Goal: Task Accomplishment & Management: Manage account settings

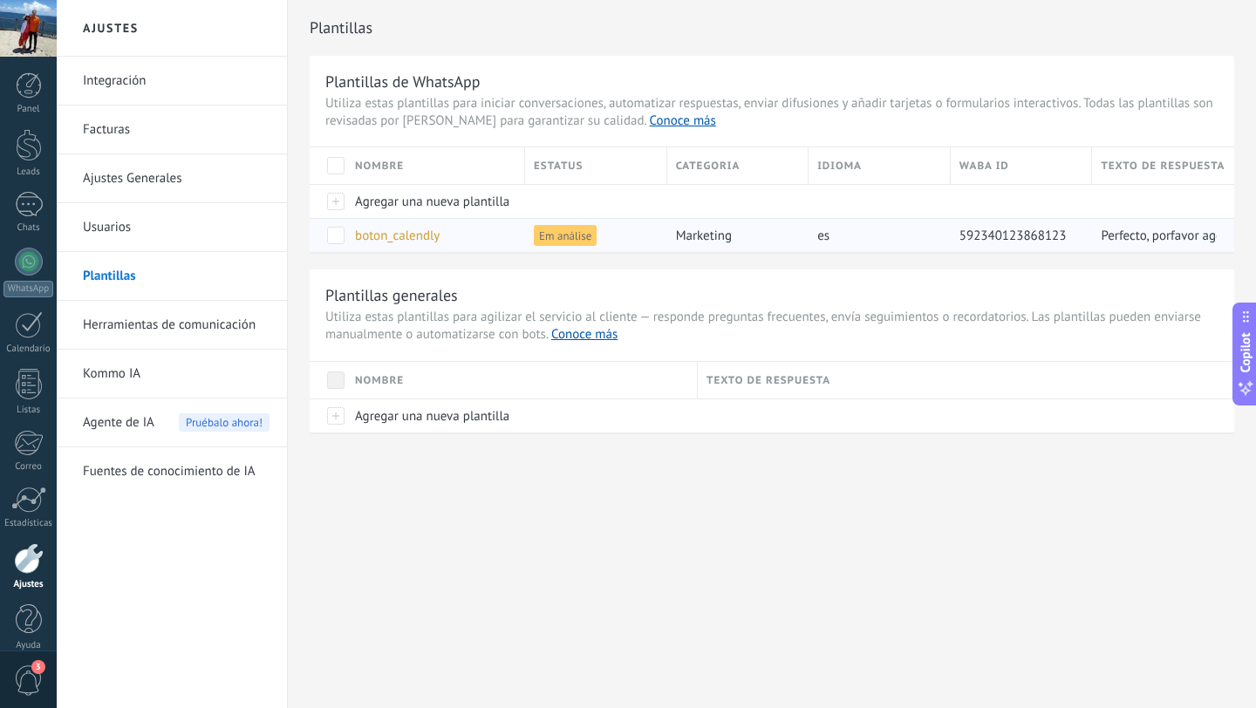
click at [411, 239] on span "boton_calendly" at bounding box center [397, 236] width 85 height 17
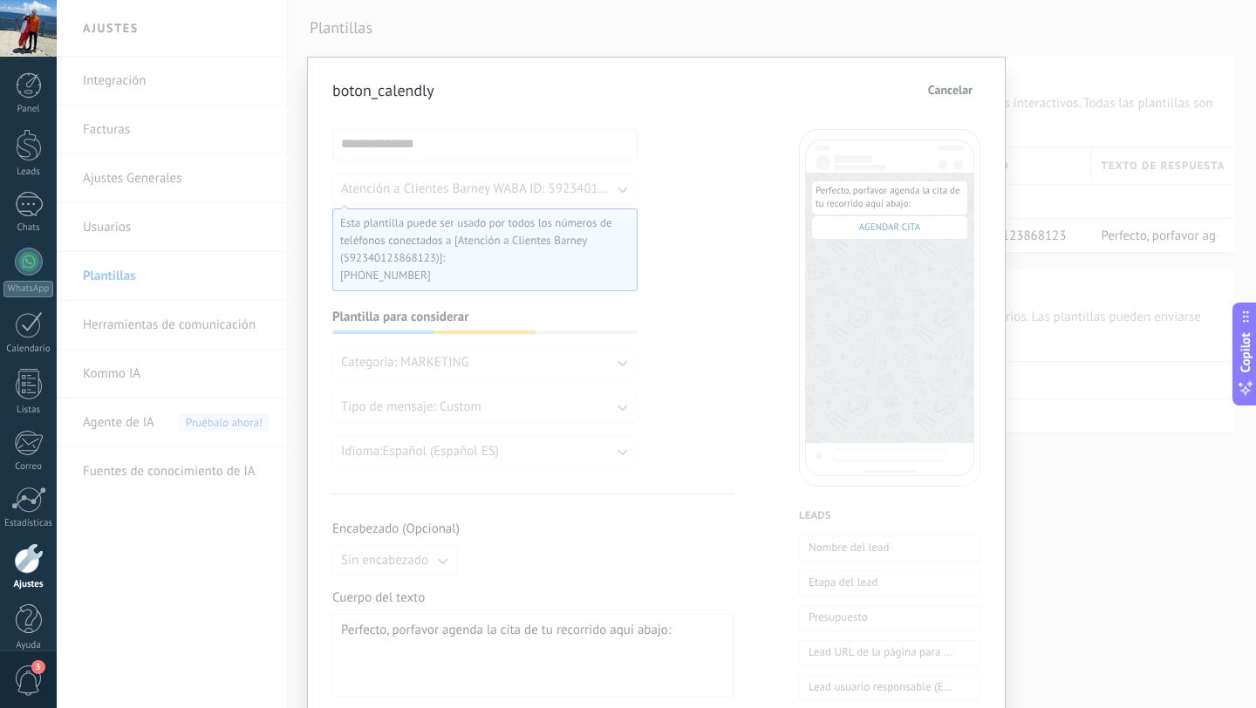
click at [666, 314] on div "**********" at bounding box center [532, 718] width 401 height 1178
click at [954, 100] on button "Cancelar" at bounding box center [950, 90] width 60 height 26
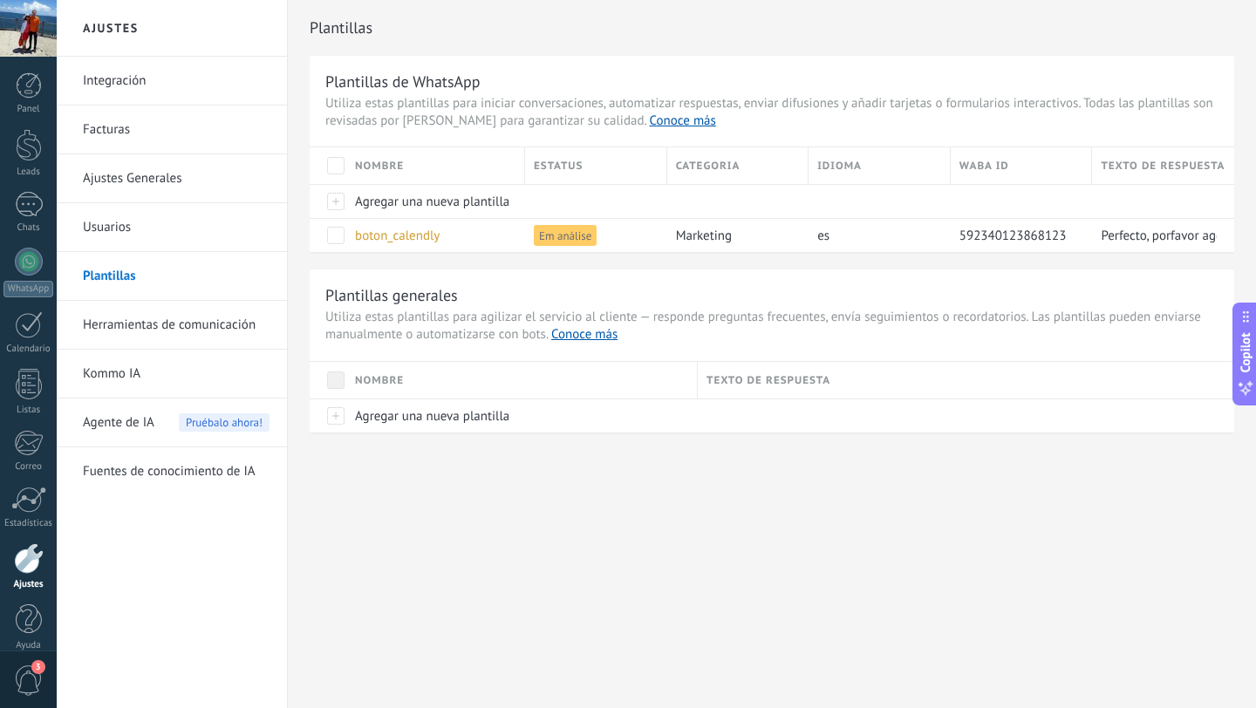
click at [175, 82] on link "Integración" at bounding box center [176, 81] width 187 height 49
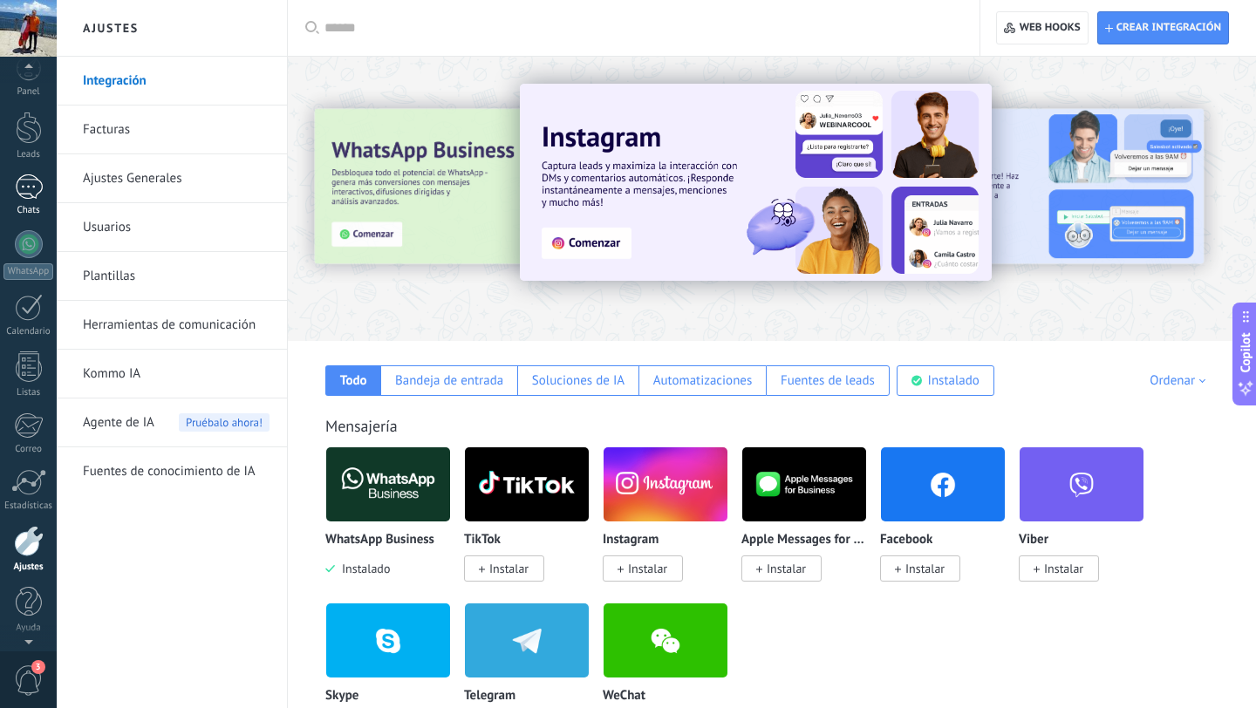
scroll to position [12, 0]
click at [22, 146] on div at bounding box center [29, 133] width 26 height 32
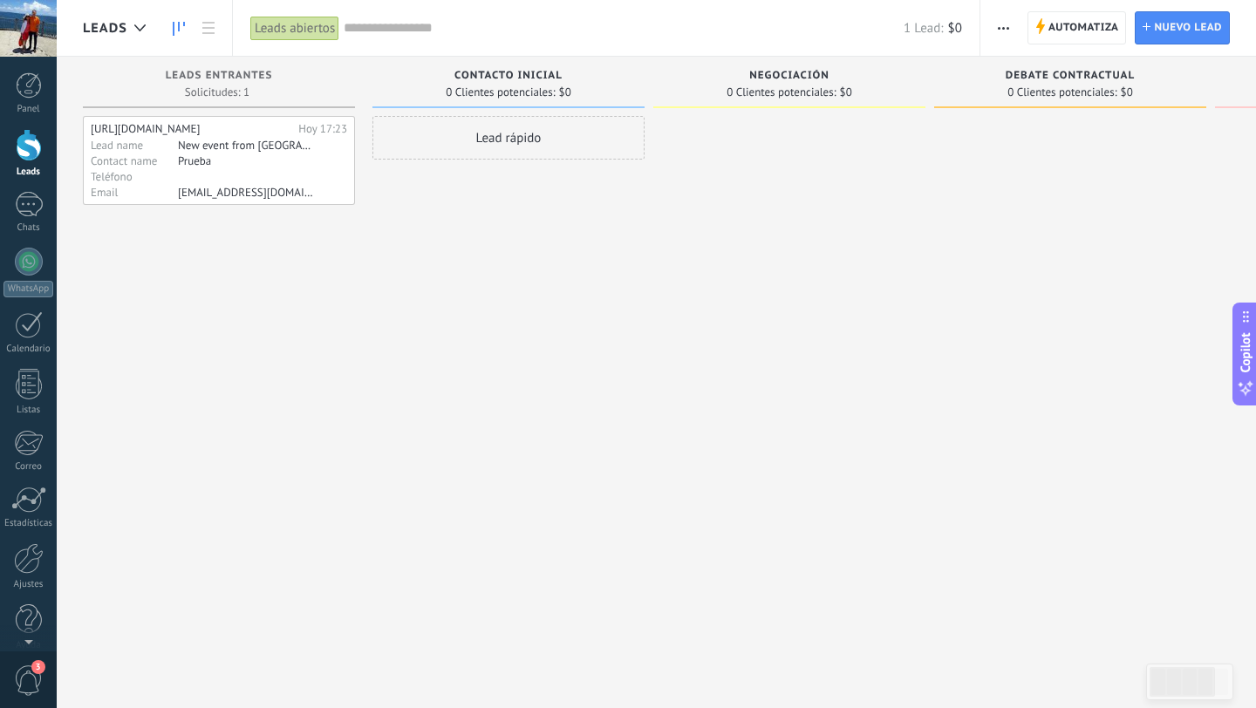
click at [447, 303] on div "Lead rápido" at bounding box center [508, 356] width 272 height 481
click at [133, 199] on div "Email" at bounding box center [134, 192] width 87 height 14
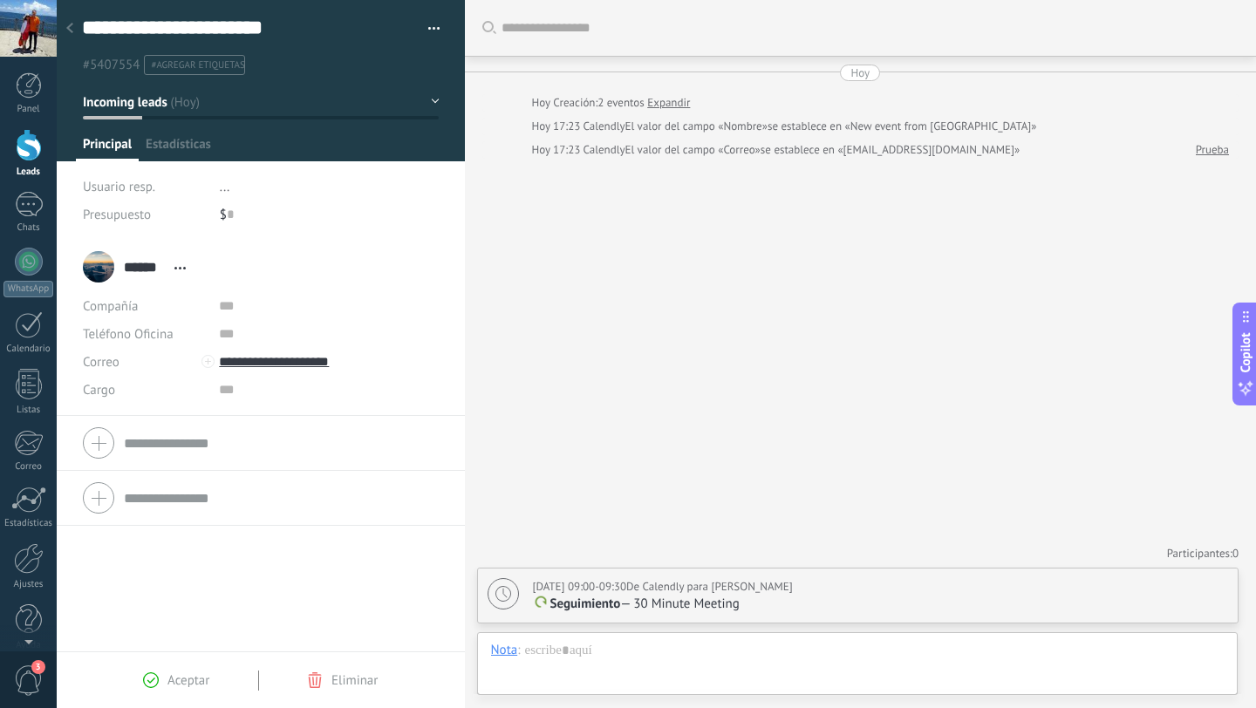
scroll to position [26, 0]
click at [336, 697] on div "Aceptar Eliminar" at bounding box center [261, 680] width 408 height 57
click at [335, 692] on div "Aceptar Eliminar" at bounding box center [261, 680] width 408 height 57
click at [331, 675] on span "Eliminar" at bounding box center [354, 680] width 46 height 17
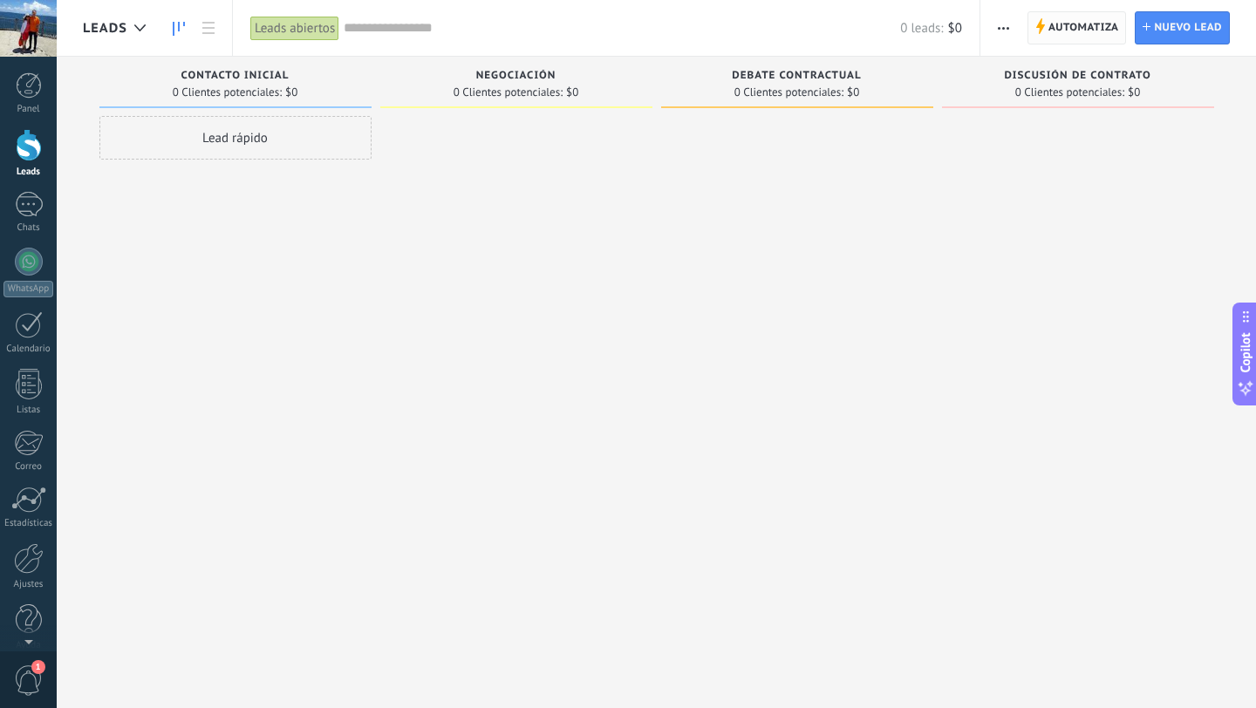
click at [1073, 35] on span "Automatiza" at bounding box center [1083, 27] width 71 height 31
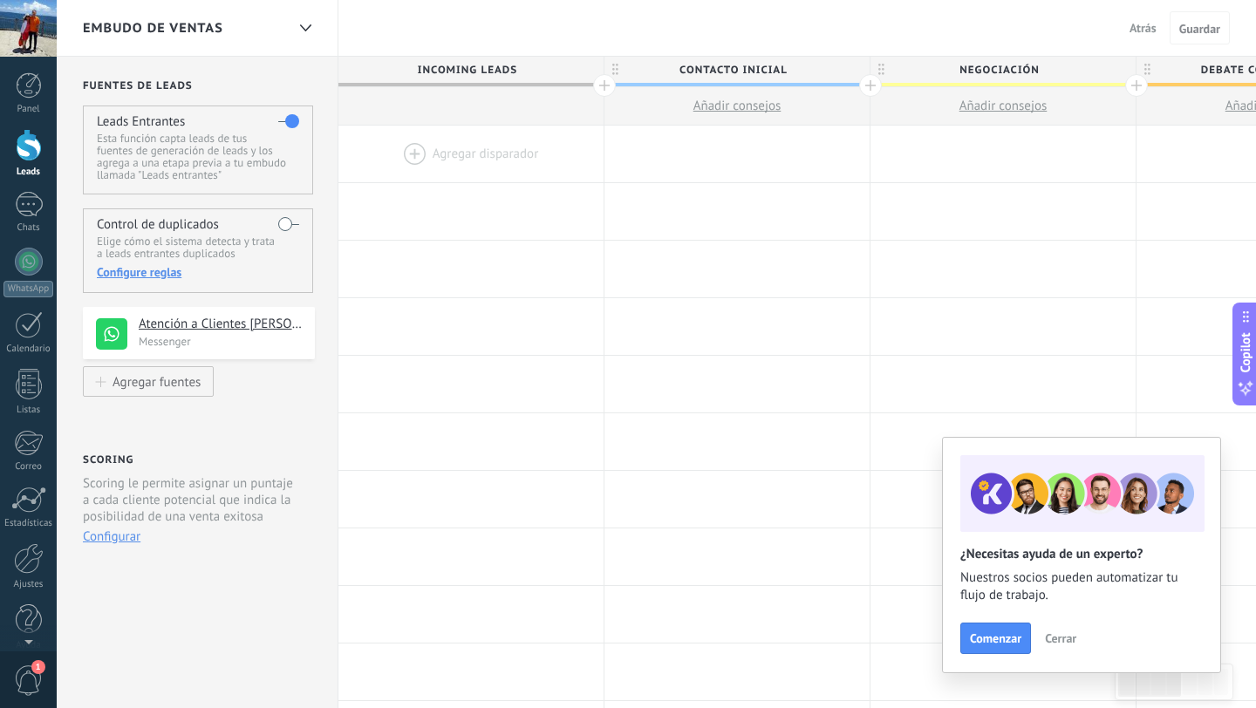
click at [402, 160] on div at bounding box center [470, 154] width 265 height 57
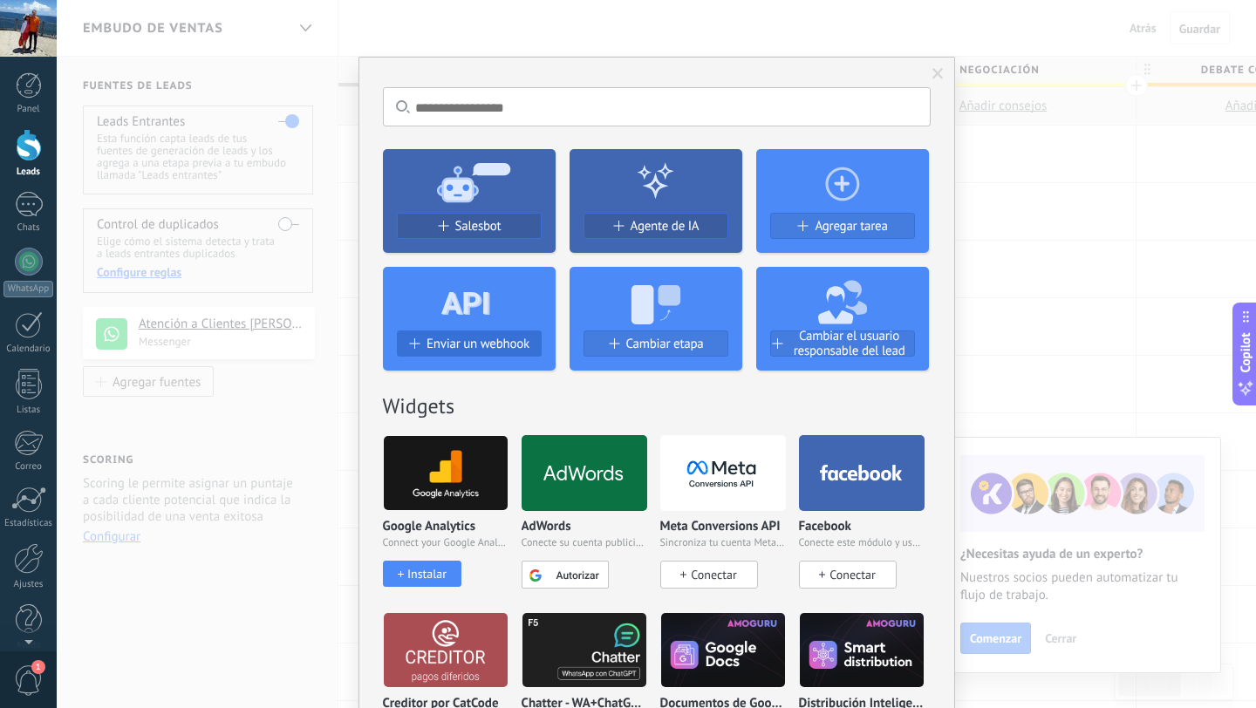
click at [416, 349] on div "Enviar un webhook" at bounding box center [469, 344] width 143 height 15
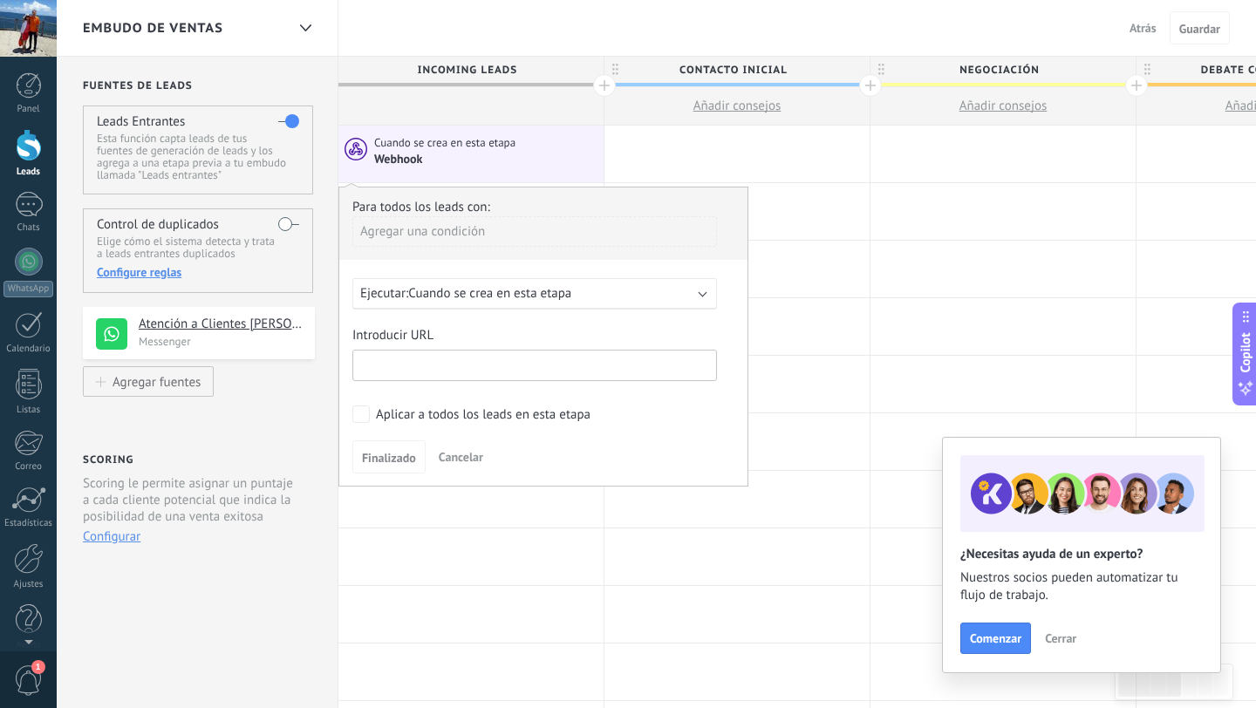
click at [419, 359] on input "text" at bounding box center [534, 365] width 365 height 31
click at [432, 324] on div "Para todos los leads con: [PERSON_NAME] una condición Ejecutar: Cuando se crea …" at bounding box center [543, 337] width 410 height 300
click at [454, 464] on span "Cancelar" at bounding box center [461, 457] width 44 height 16
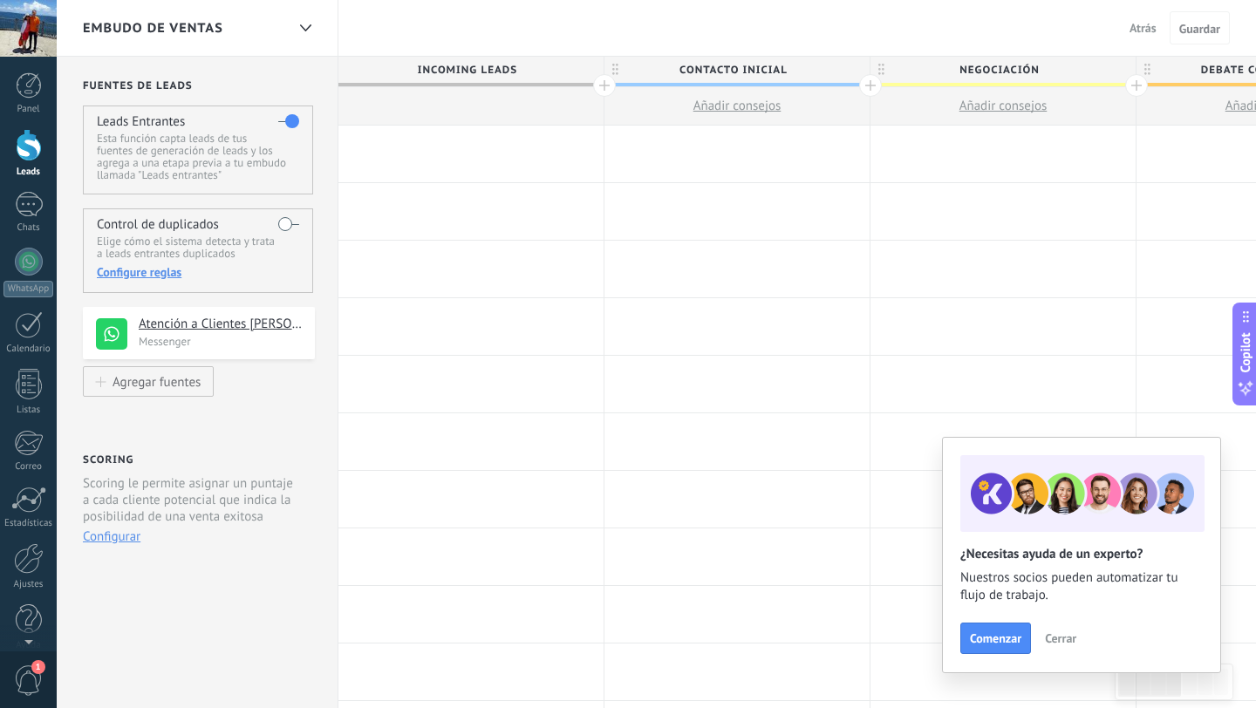
click at [509, 151] on div at bounding box center [470, 154] width 265 height 57
click at [402, 135] on div at bounding box center [470, 154] width 265 height 57
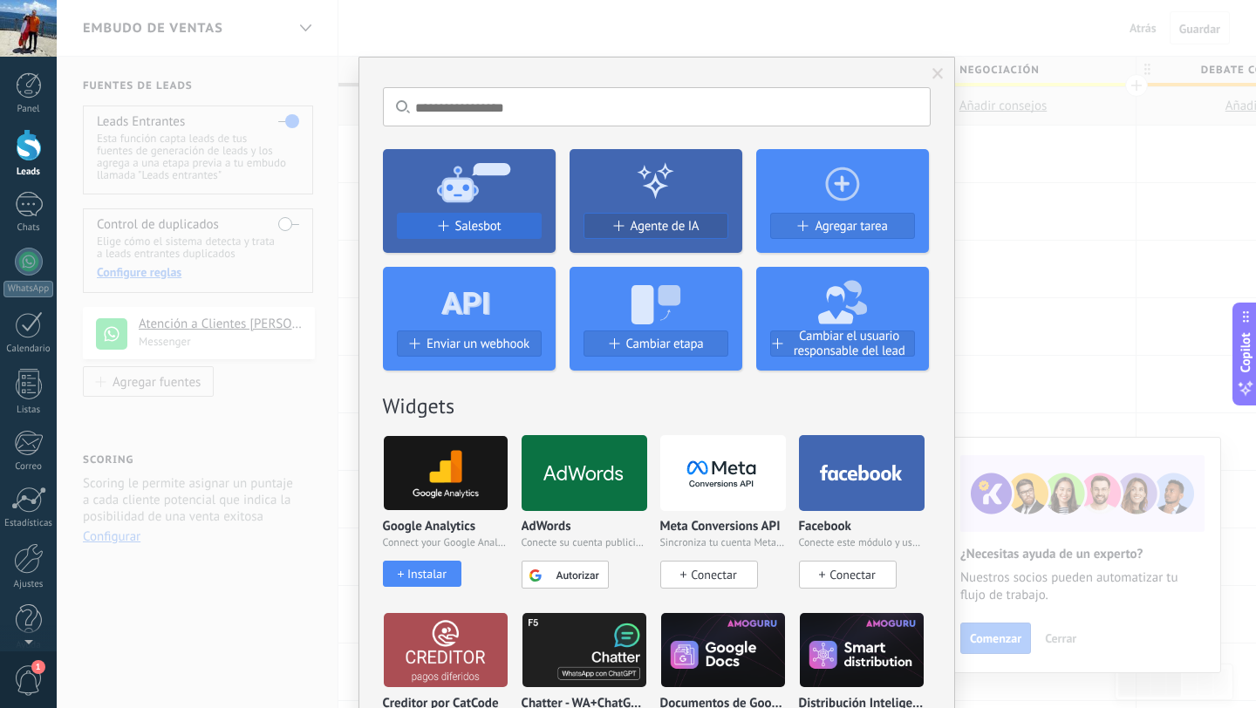
click at [447, 226] on div "Salesbot" at bounding box center [469, 226] width 143 height 15
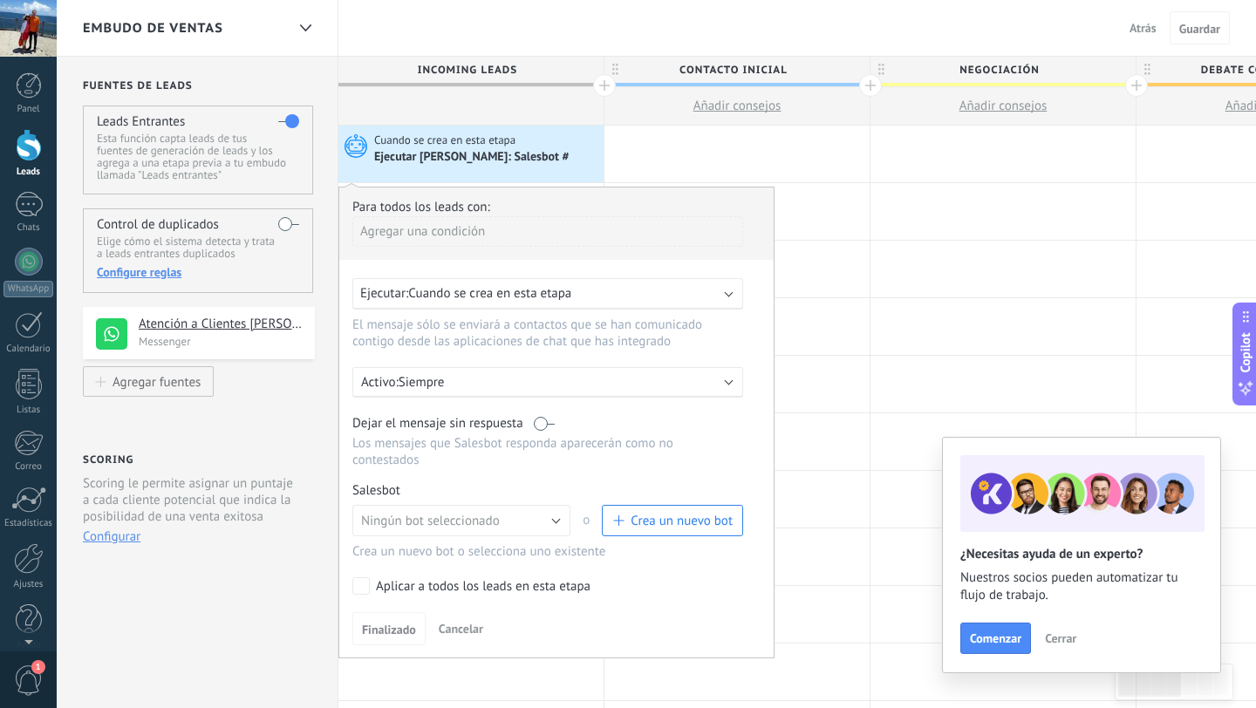
click at [646, 283] on div "Ejecutar: Cuando se crea en esta etapa" at bounding box center [547, 293] width 391 height 31
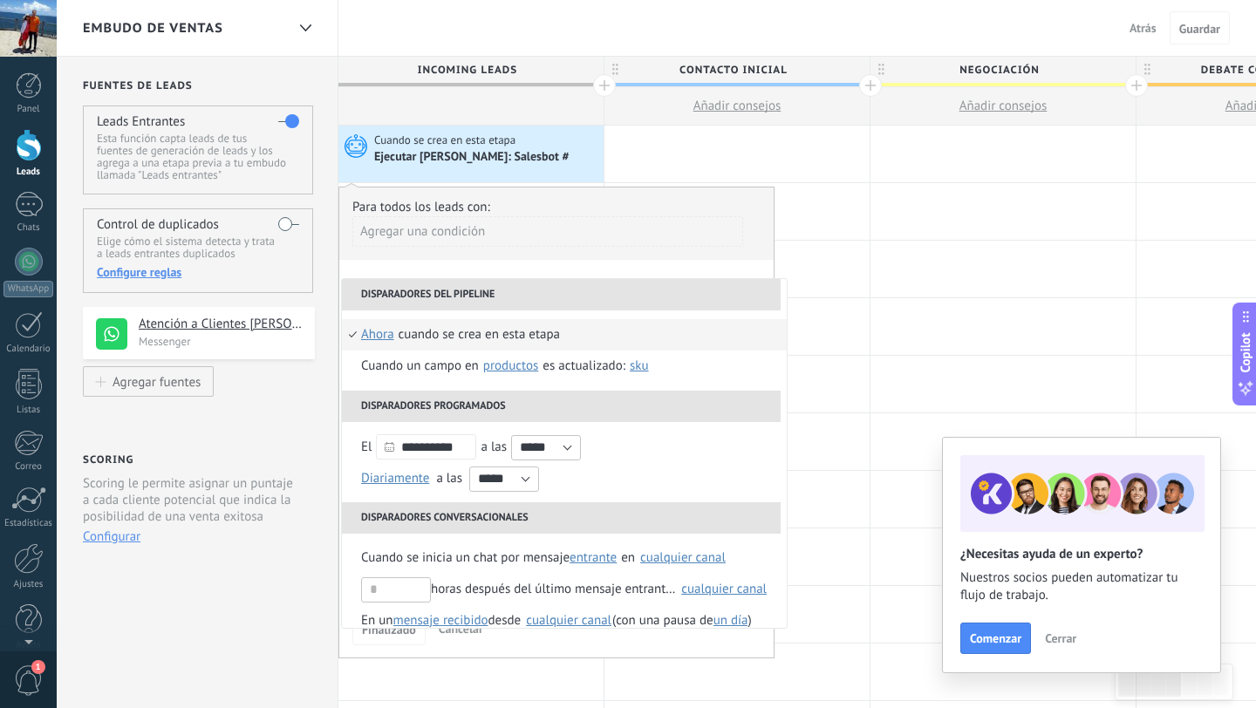
click at [583, 151] on div "Ejecutar [PERSON_NAME]: Salesbot #" at bounding box center [486, 156] width 225 height 17
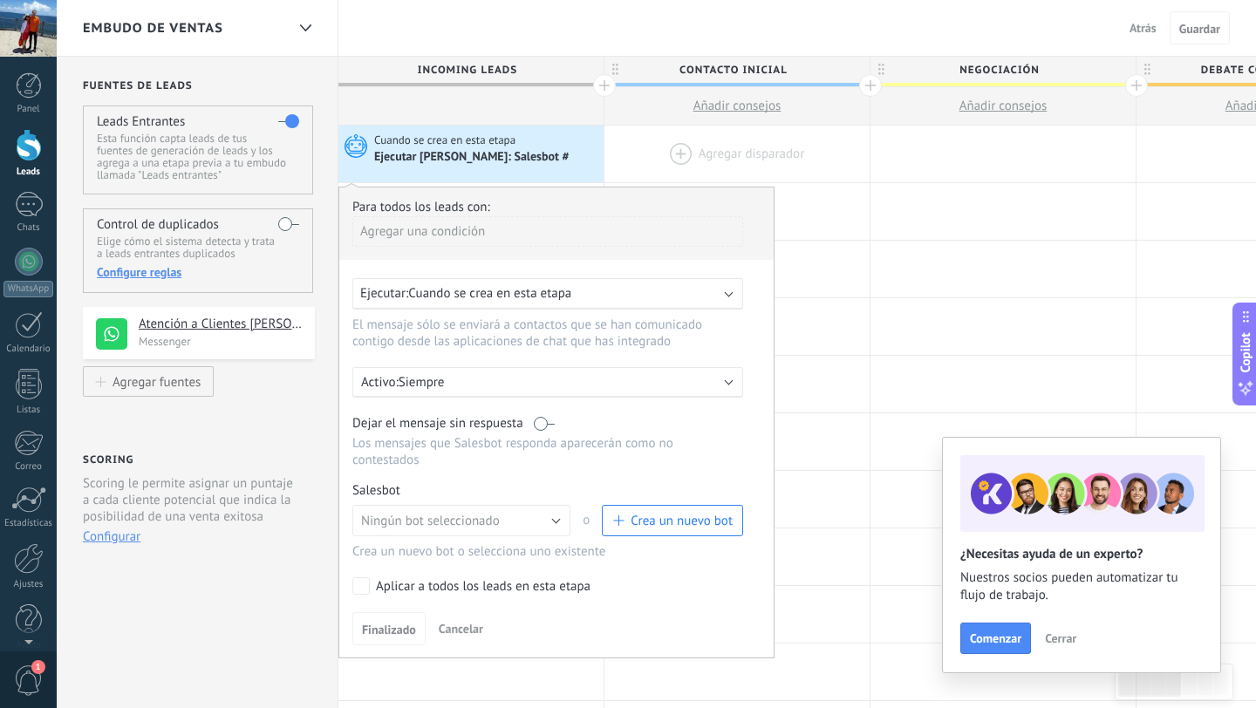
click at [647, 162] on div at bounding box center [736, 154] width 265 height 57
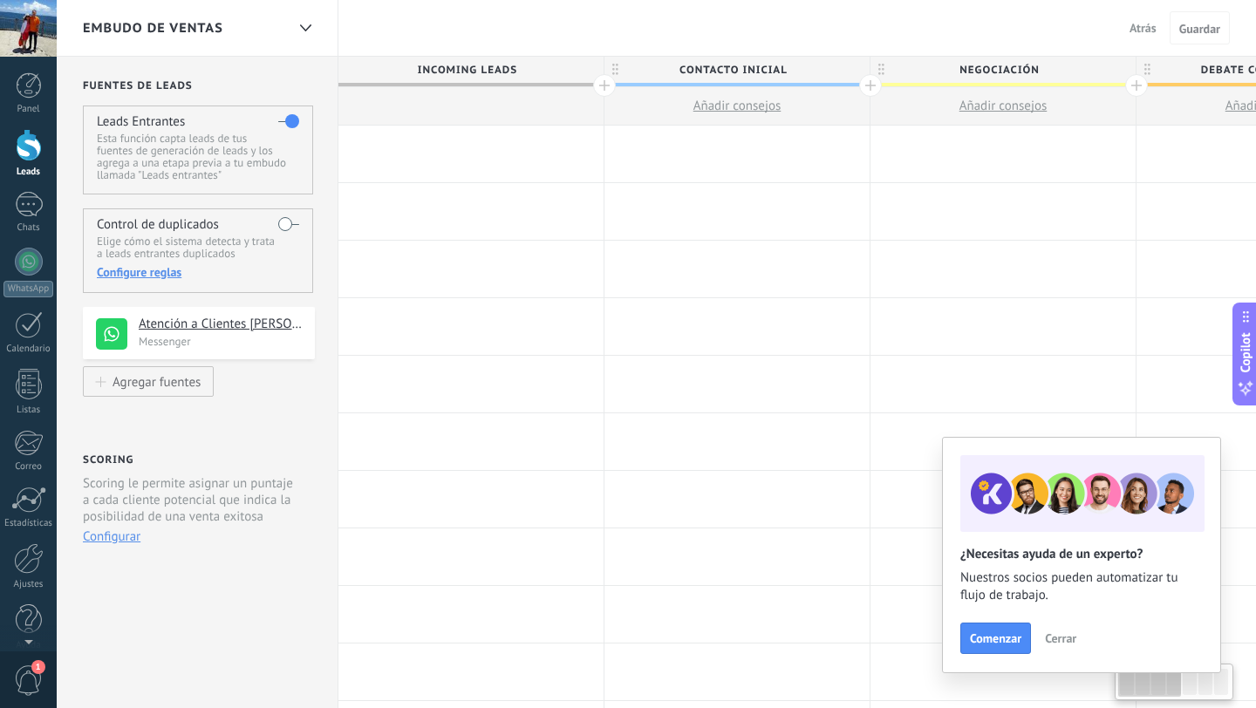
click at [495, 146] on div at bounding box center [470, 154] width 265 height 57
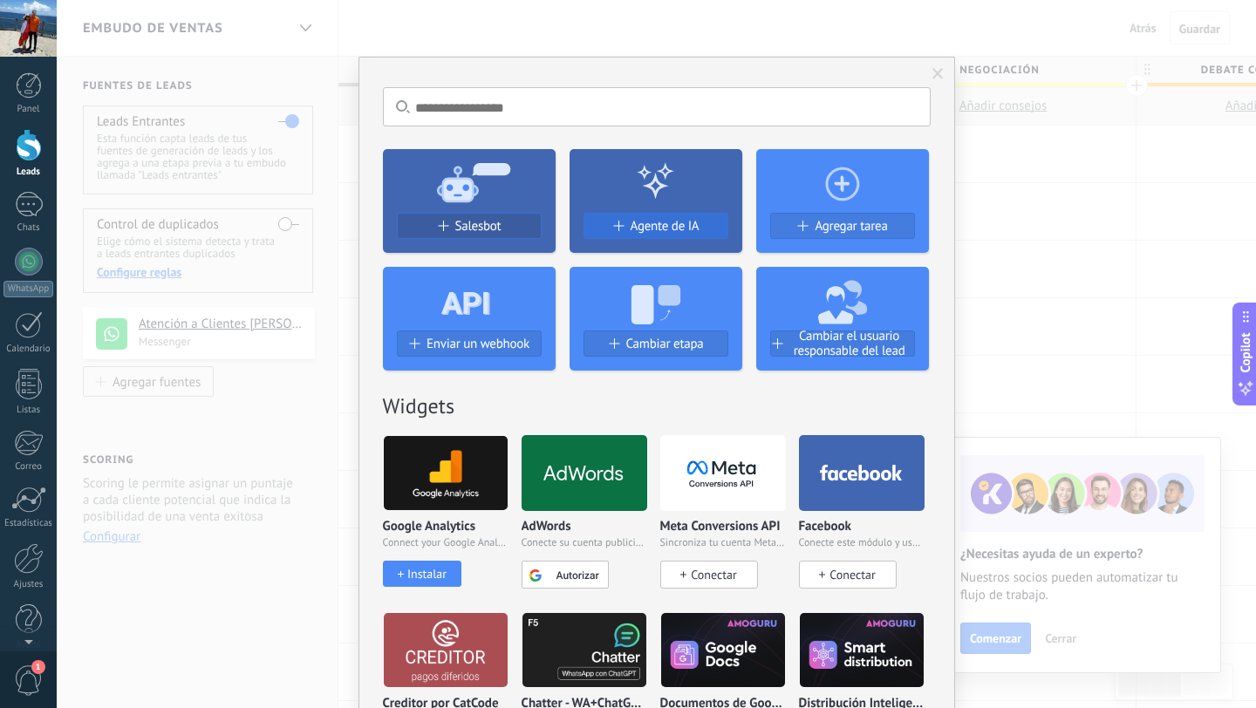
click at [611, 235] on button "Agente de IA" at bounding box center [655, 226] width 145 height 26
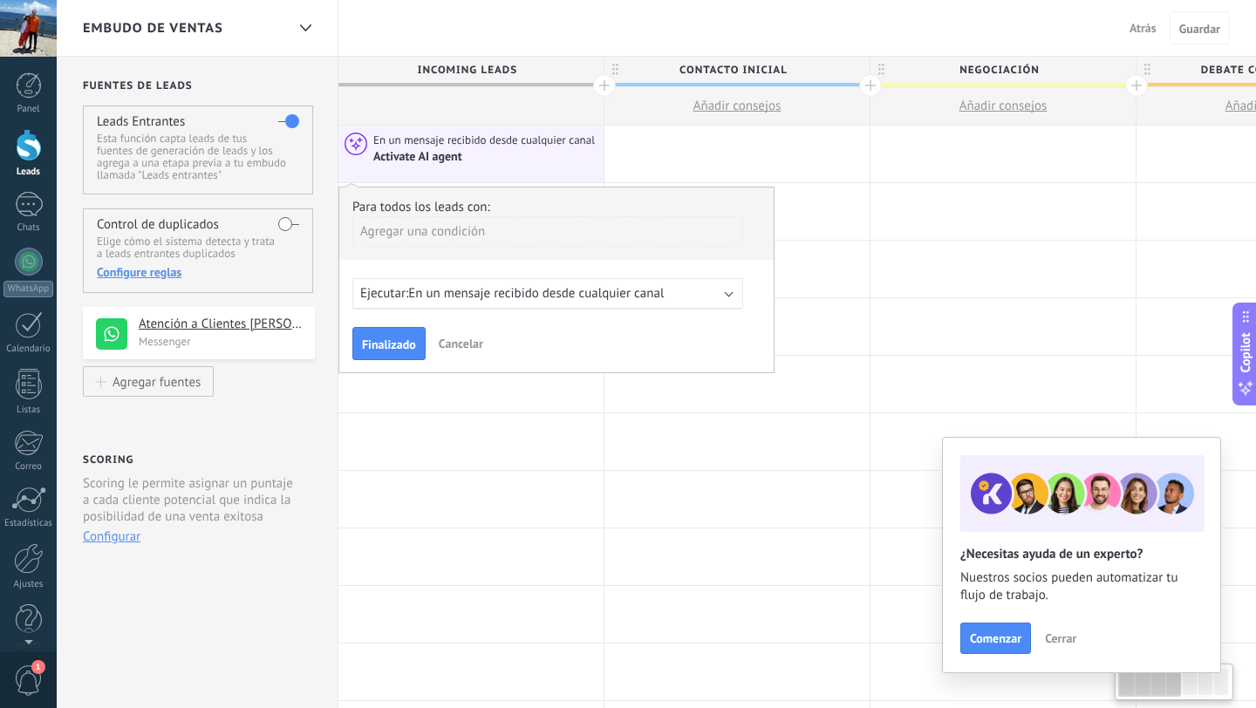
click at [531, 243] on div "Agregar una condición" at bounding box center [547, 231] width 391 height 31
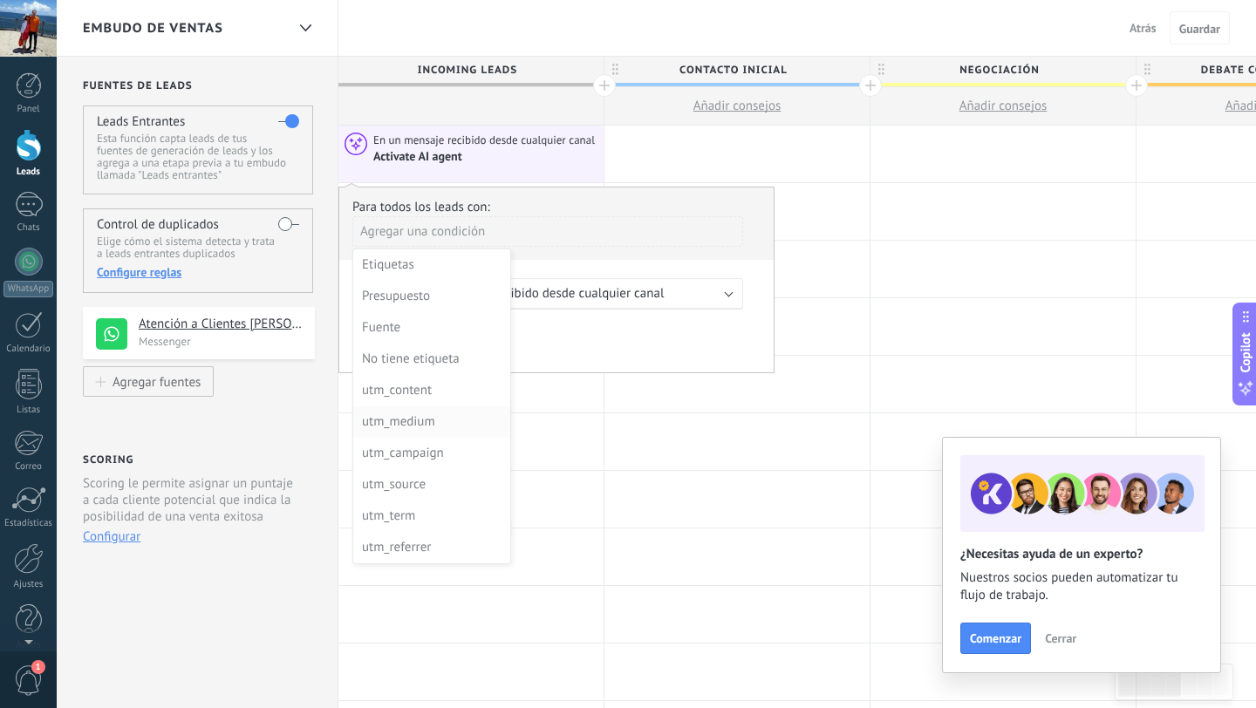
click at [453, 424] on div "utm_medium" at bounding box center [430, 422] width 136 height 24
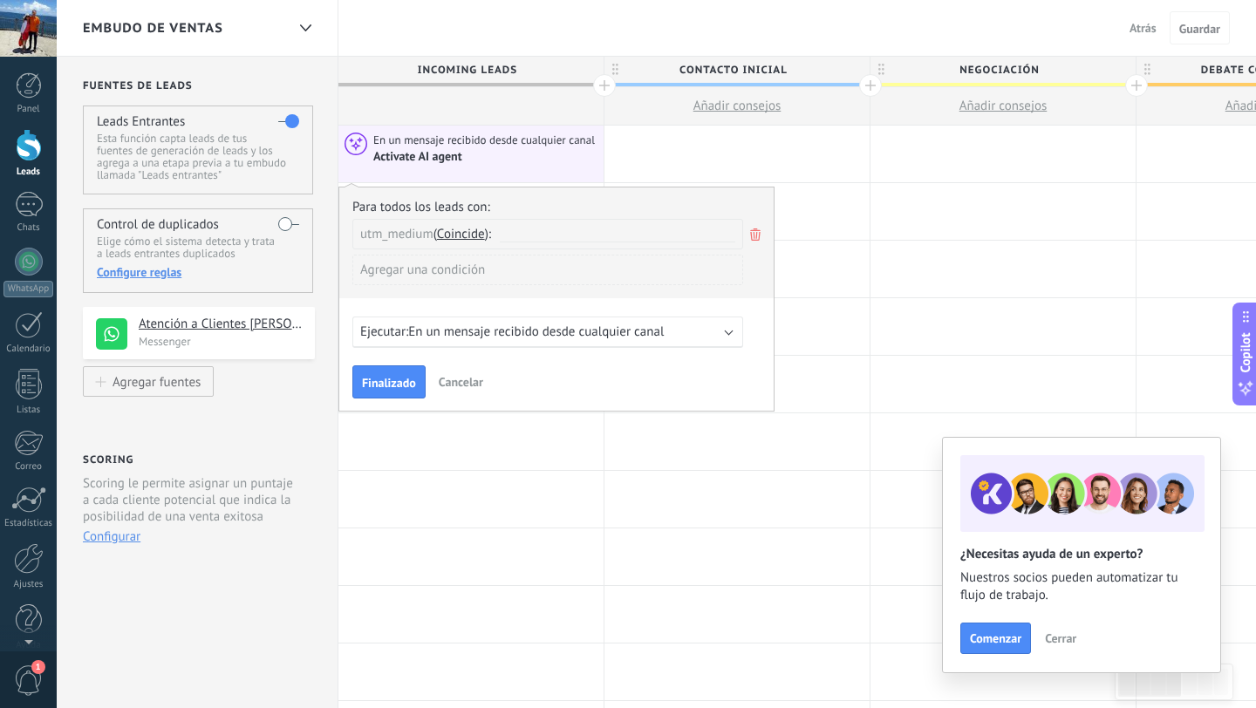
click at [743, 234] on div "utm_medium Coincide no coincide contiene no contiene no vacío vacío Coincide" at bounding box center [556, 234] width 408 height 31
click at [412, 380] on span "Finalizado" at bounding box center [389, 383] width 54 height 12
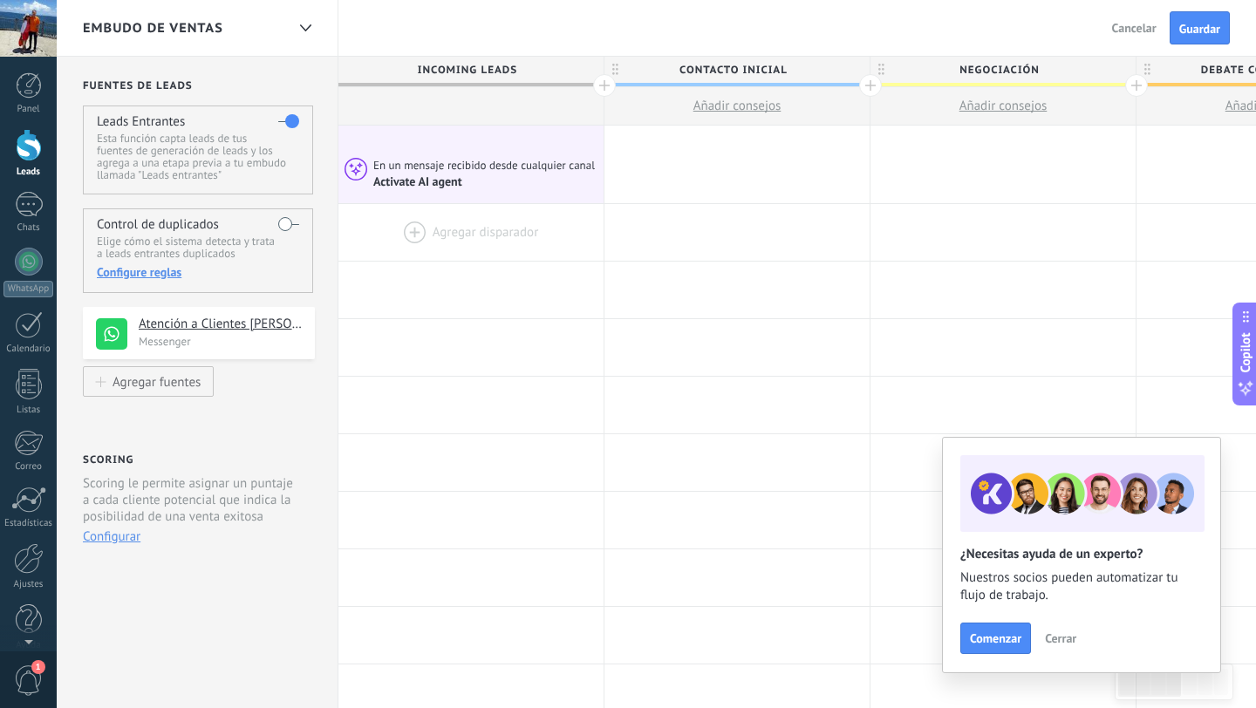
click at [370, 225] on div at bounding box center [470, 232] width 265 height 57
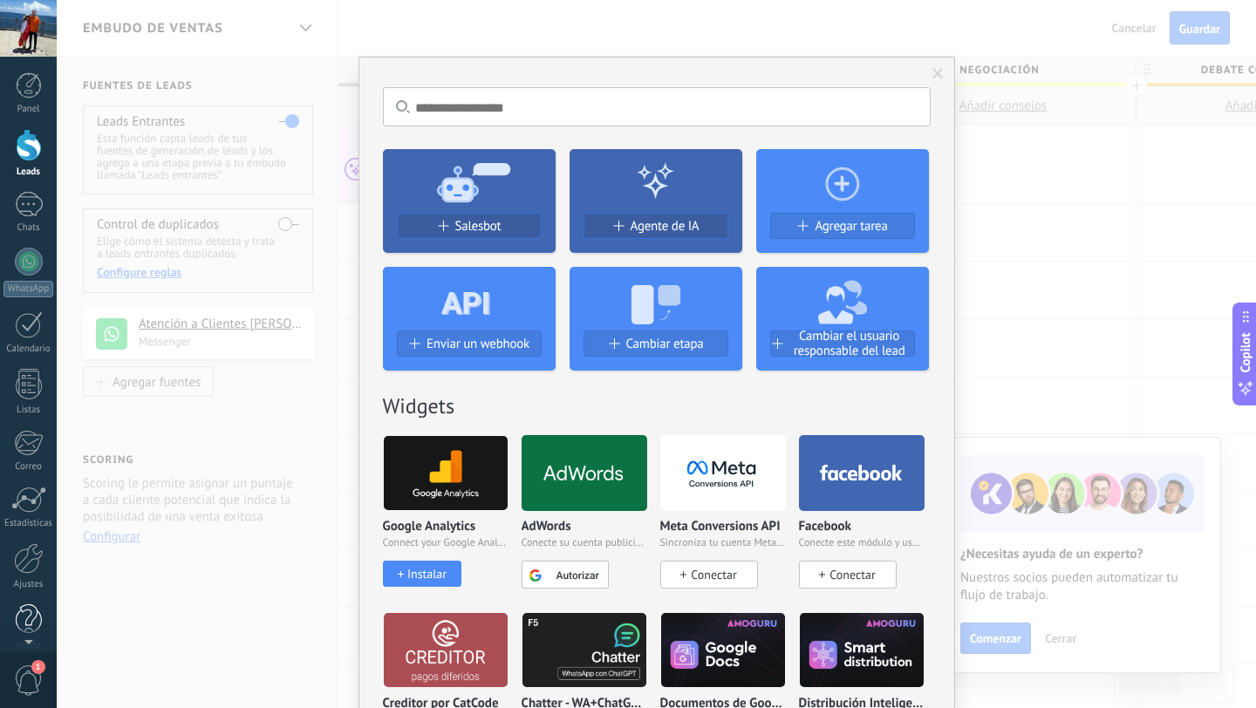
click at [11, 615] on link "Ayuda" at bounding box center [28, 627] width 57 height 47
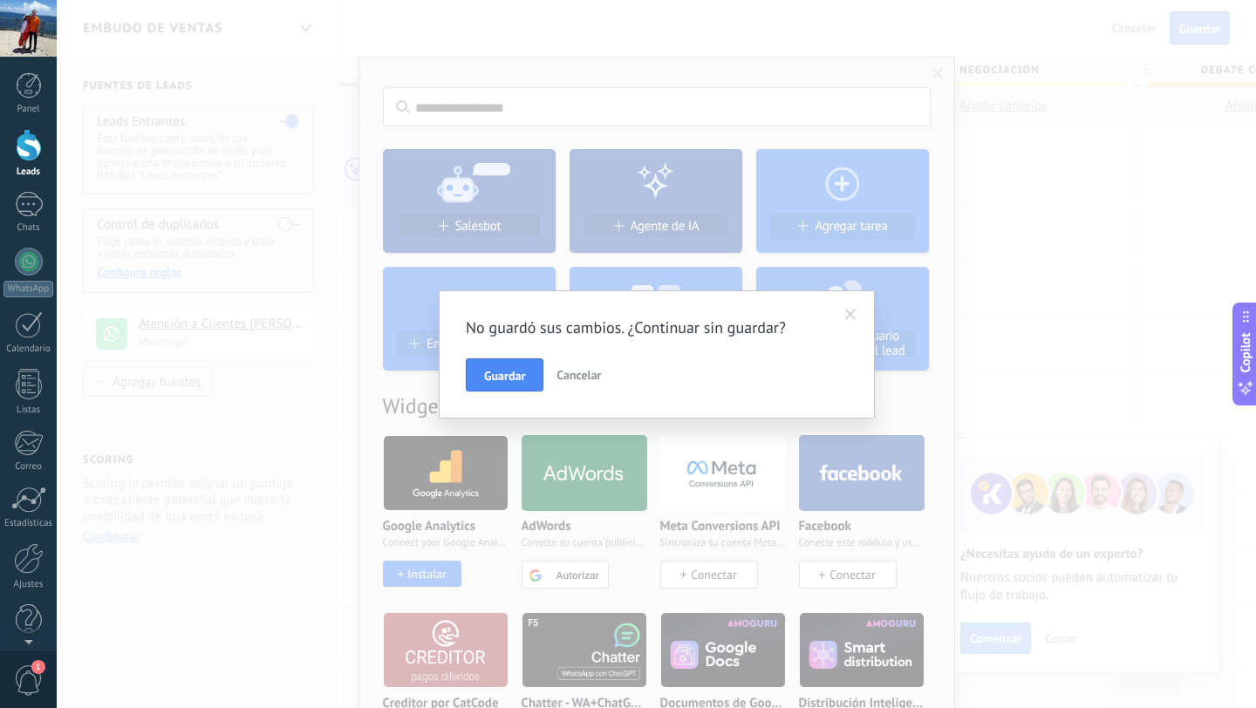
click at [572, 376] on span "Cancelar" at bounding box center [578, 375] width 44 height 16
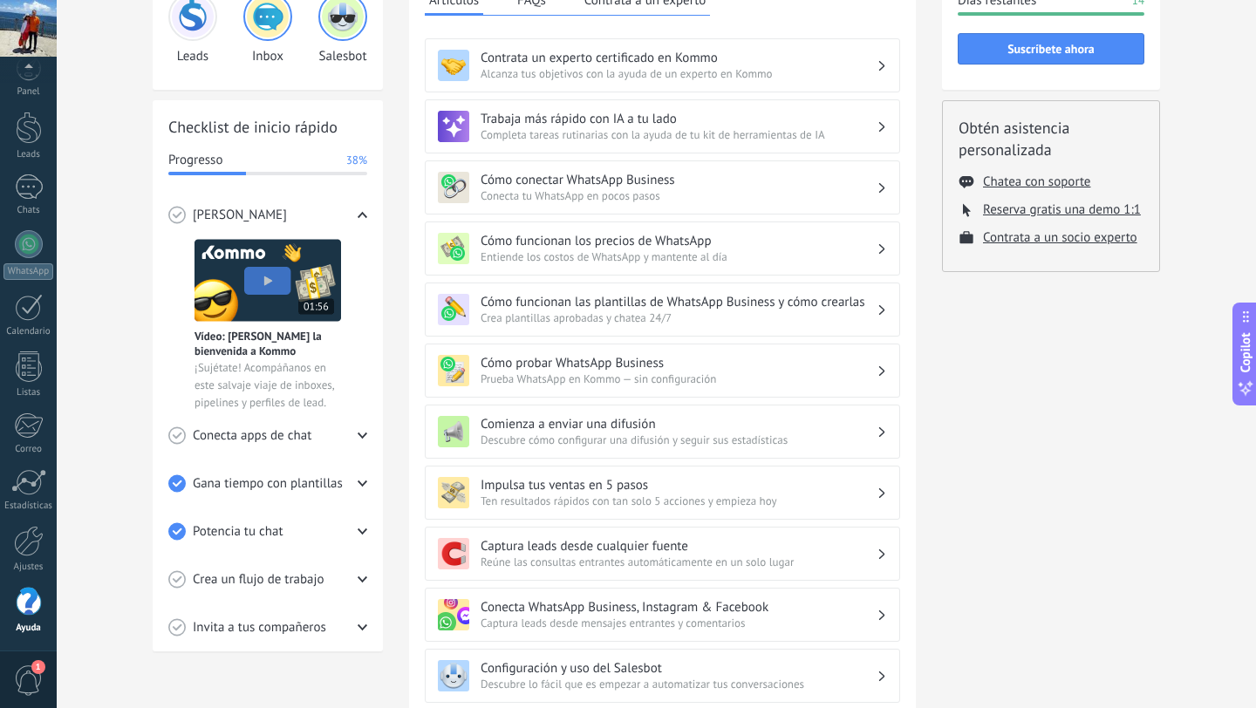
scroll to position [377, 0]
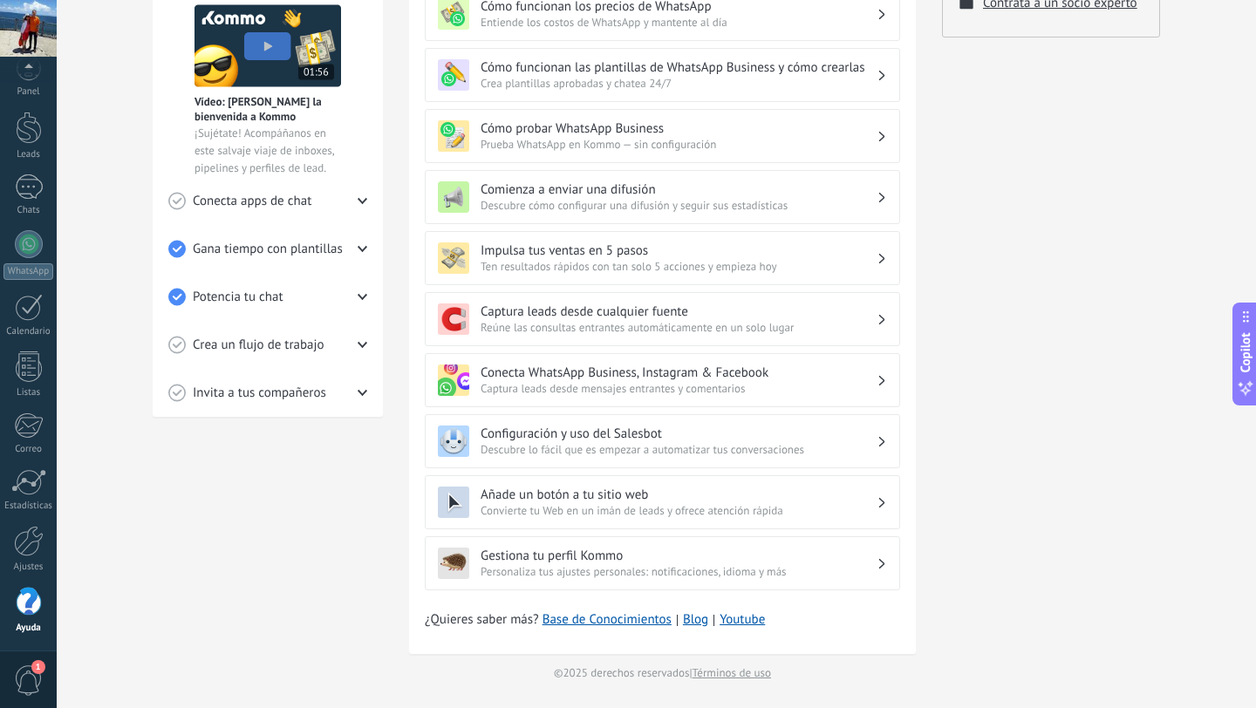
click at [660, 456] on span "Descubre lo fácil que es empezar a automatizar tus conversaciones" at bounding box center [679, 449] width 396 height 15
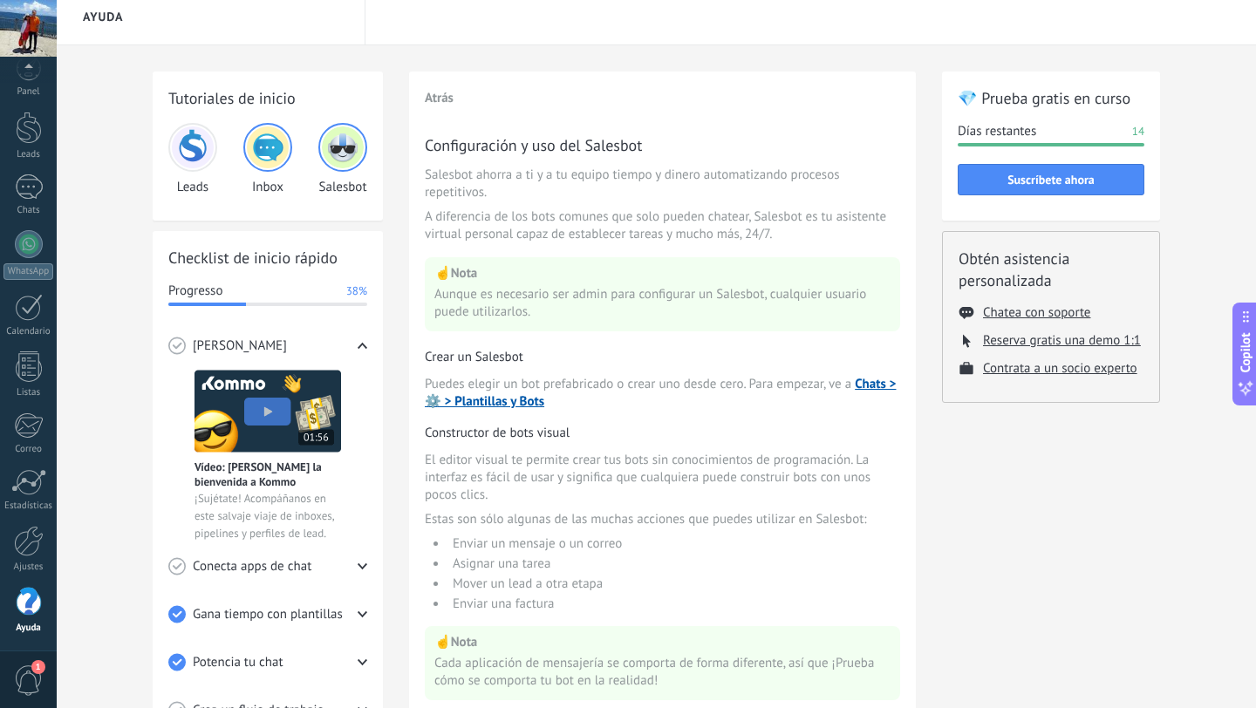
scroll to position [0, 0]
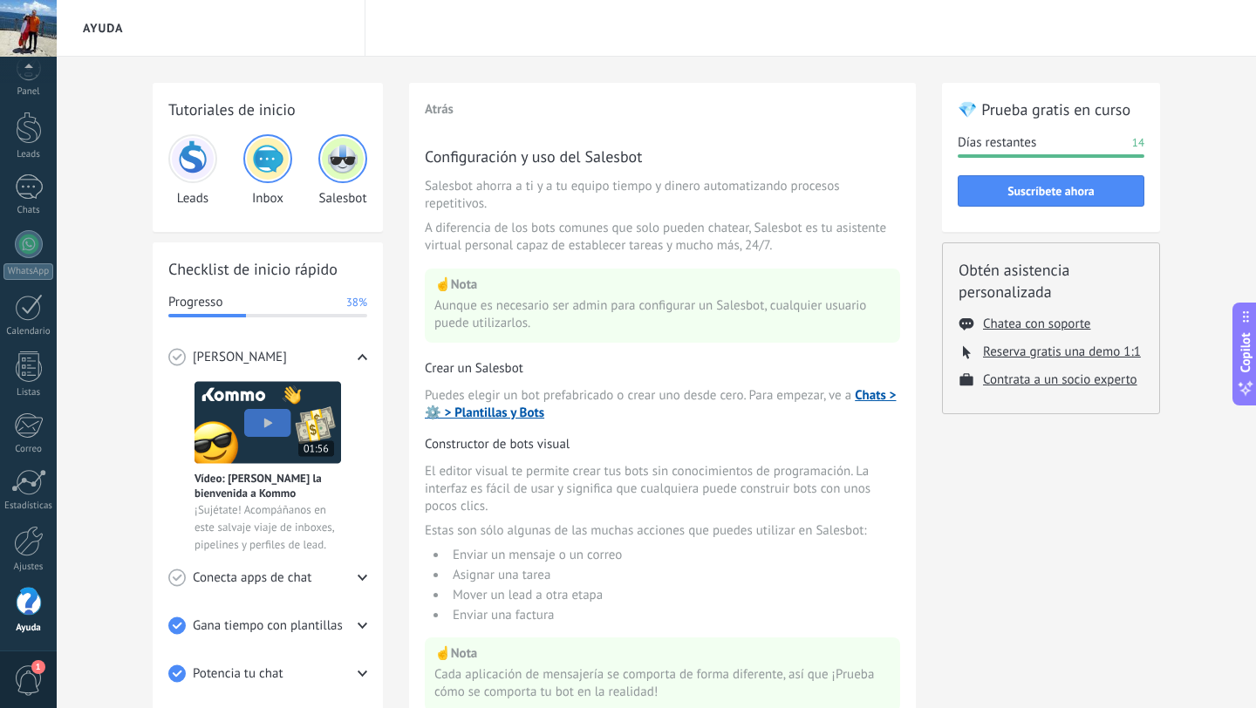
click at [298, 630] on span "Gana tiempo con plantillas" at bounding box center [268, 626] width 150 height 17
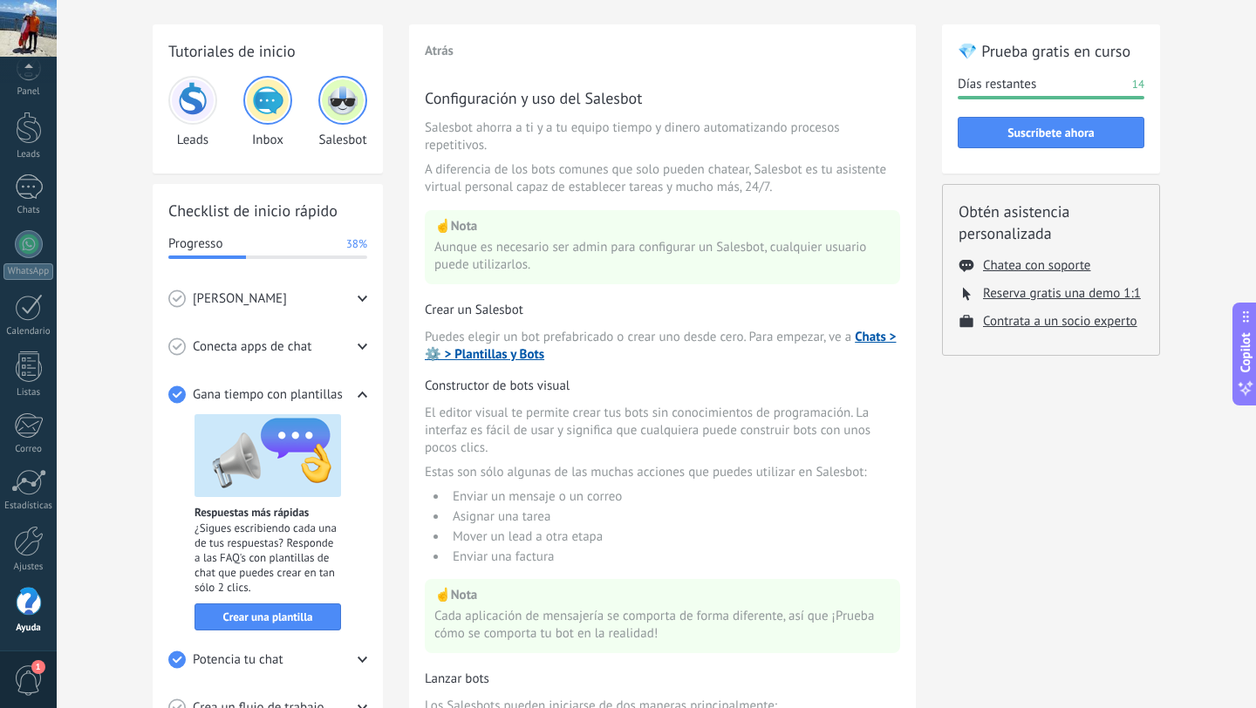
scroll to position [59, 0]
click at [314, 357] on div "Conecta apps de chat" at bounding box center [267, 346] width 199 height 48
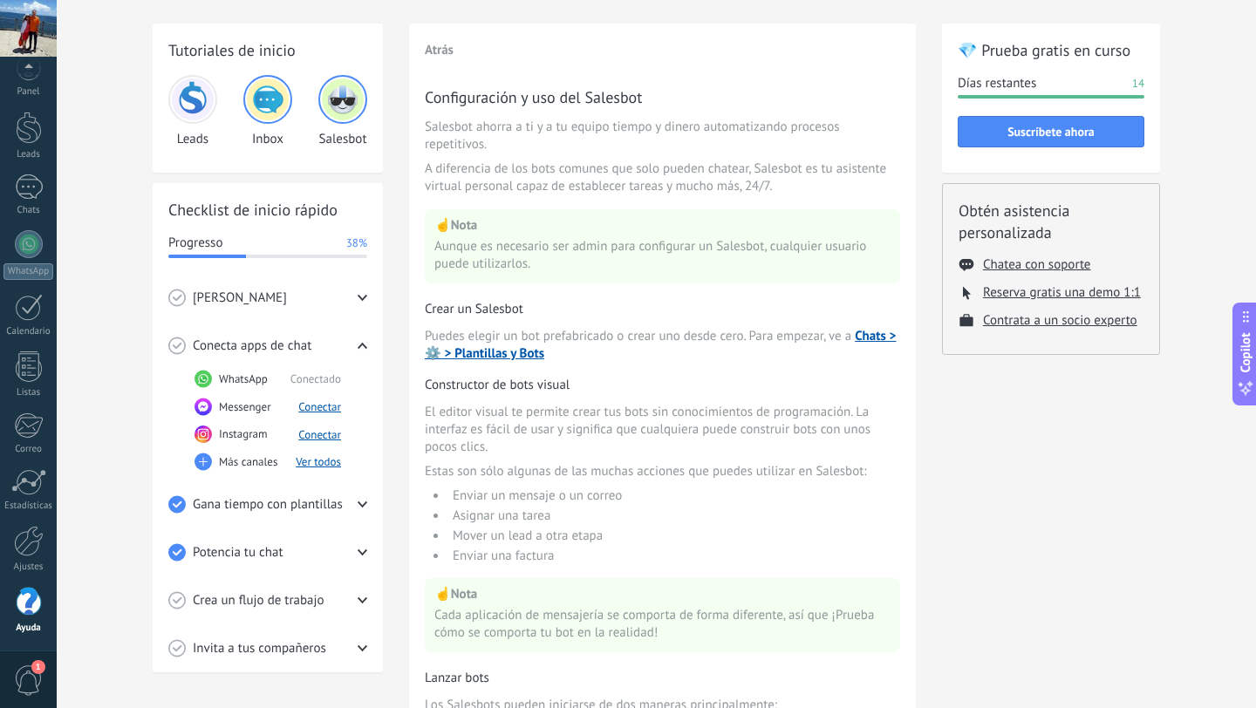
click at [324, 290] on div "[PERSON_NAME]" at bounding box center [267, 298] width 199 height 48
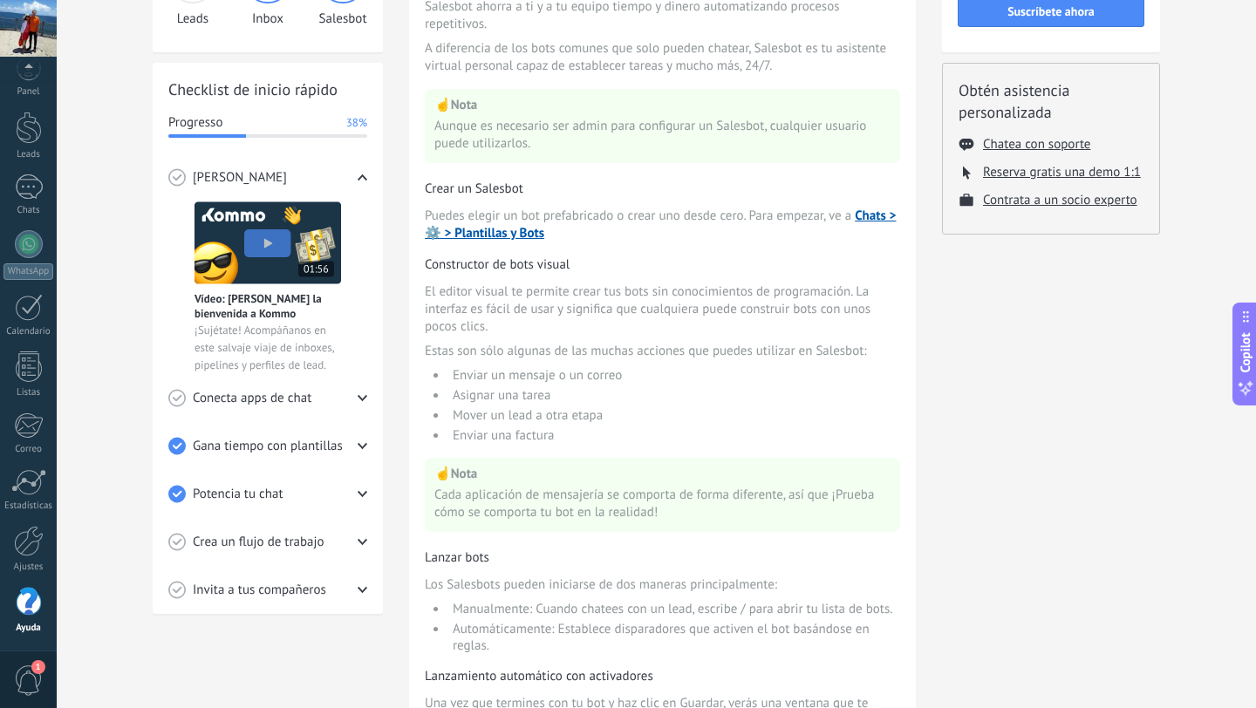
scroll to position [179, 0]
click at [276, 264] on img at bounding box center [267, 243] width 147 height 83
